Goal: Navigation & Orientation: Find specific page/section

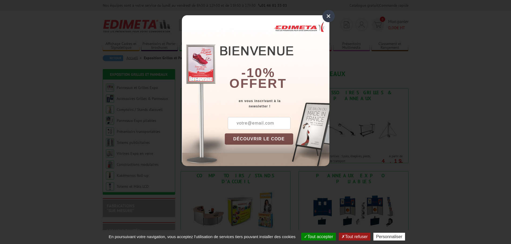
click at [328, 18] on div "×" at bounding box center [328, 16] width 12 height 12
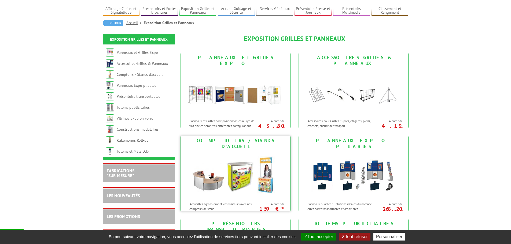
scroll to position [27, 0]
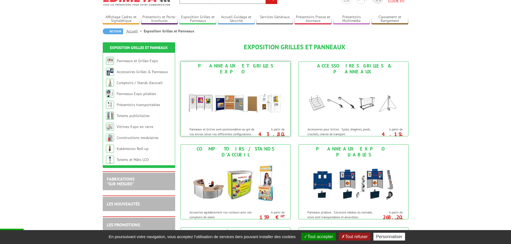
click at [234, 118] on img at bounding box center [235, 100] width 99 height 48
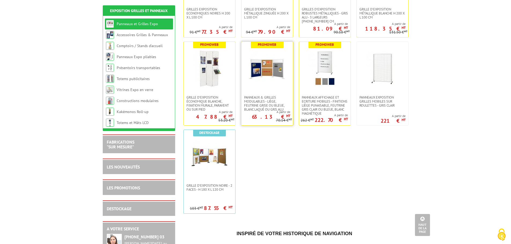
scroll to position [161, 0]
click at [264, 79] on img at bounding box center [267, 68] width 38 height 38
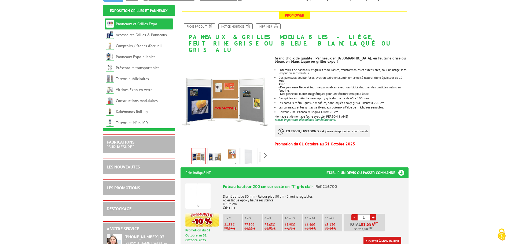
scroll to position [80, 0]
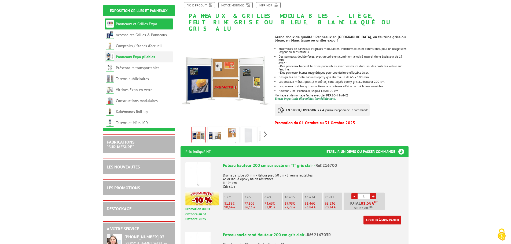
click at [141, 58] on link "Panneaux Expo pliables" at bounding box center [135, 56] width 39 height 5
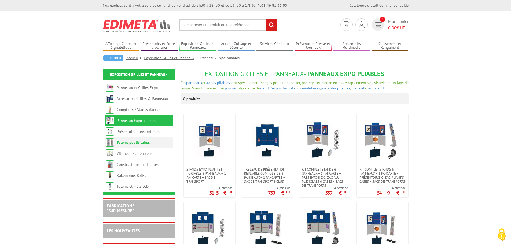
click at [146, 144] on link "Totems publicitaires" at bounding box center [133, 142] width 33 height 5
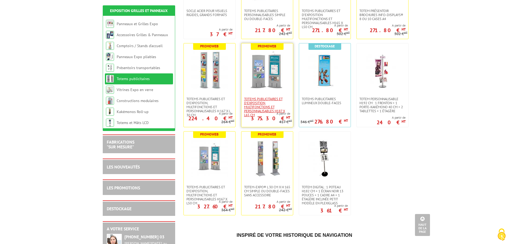
scroll to position [161, 0]
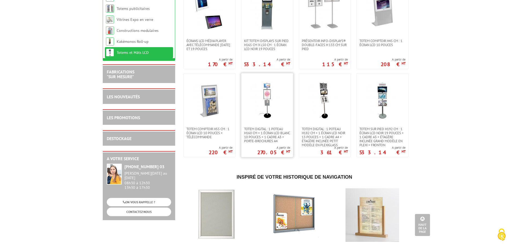
scroll to position [27, 0]
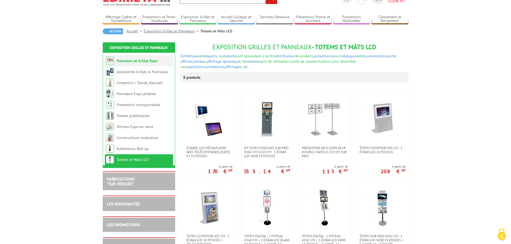
click at [148, 64] on li "Panneaux et Grilles Expo" at bounding box center [139, 61] width 68 height 11
click at [143, 61] on link "Panneaux et Grilles Expo" at bounding box center [137, 60] width 41 height 5
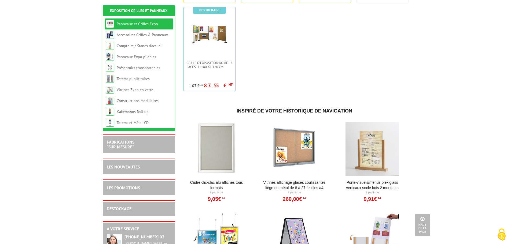
scroll to position [283, 0]
